Goal: Task Accomplishment & Management: Manage account settings

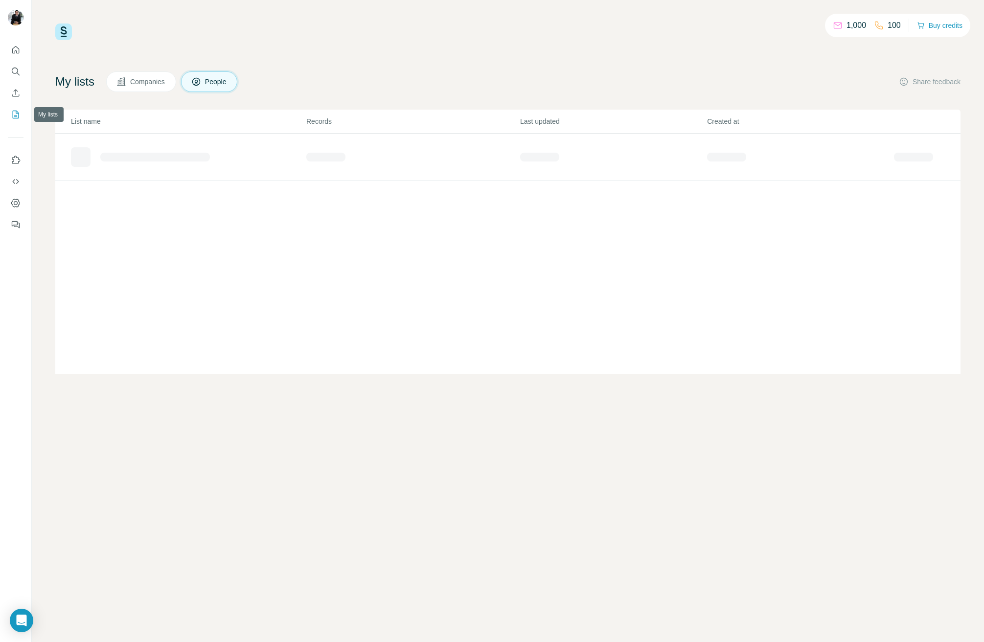
click at [16, 116] on icon "My lists" at bounding box center [16, 114] width 5 height 6
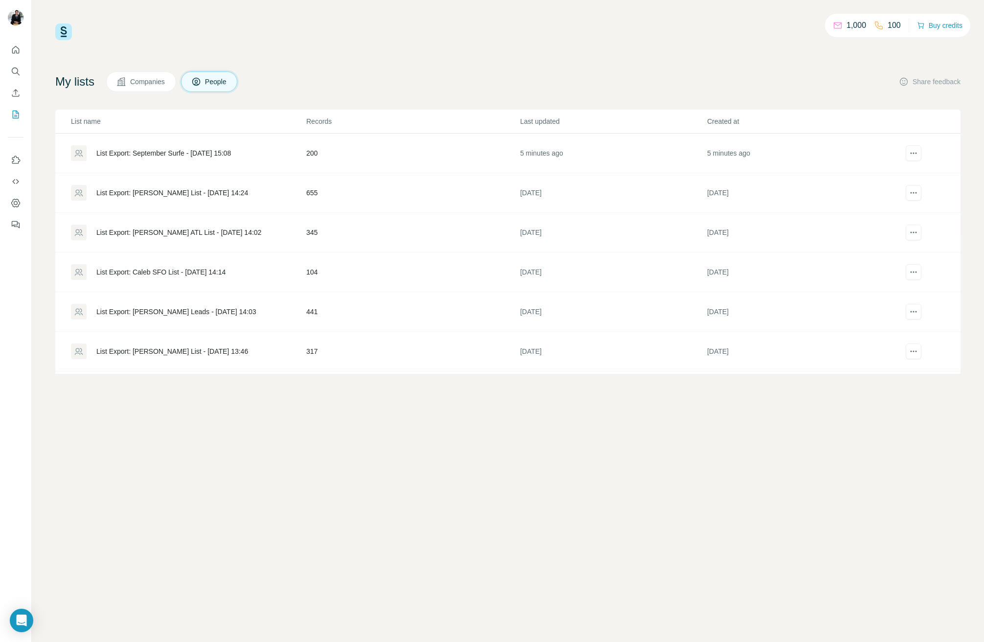
click at [256, 158] on div "List Export: September Surfe - [DATE] 15:08" at bounding box center [188, 153] width 234 height 16
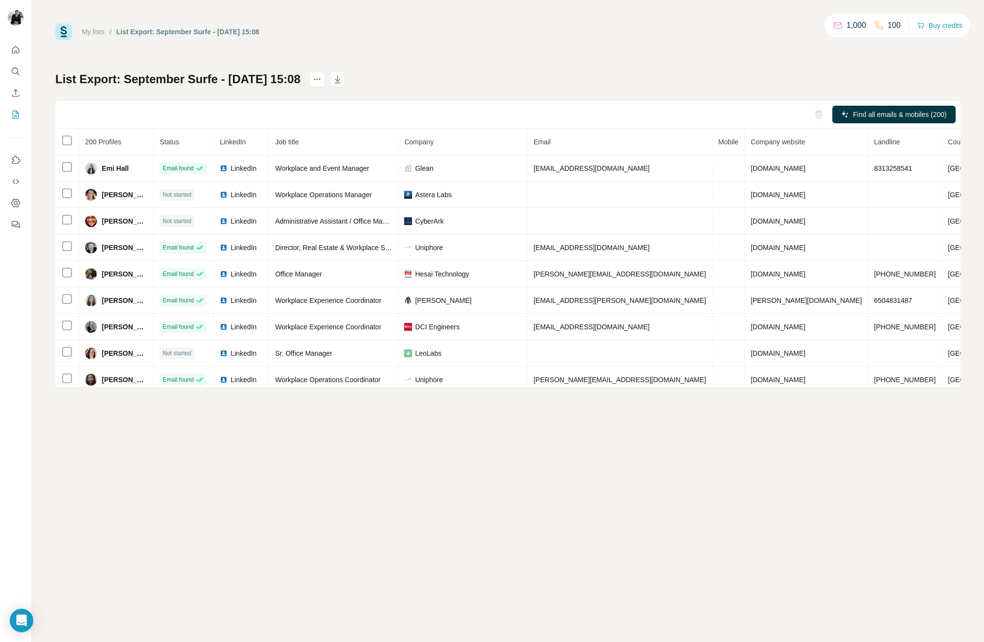
click at [342, 75] on icon "button" at bounding box center [338, 79] width 10 height 10
click at [16, 114] on icon "My lists" at bounding box center [16, 115] width 10 height 10
